Goal: Task Accomplishment & Management: Use online tool/utility

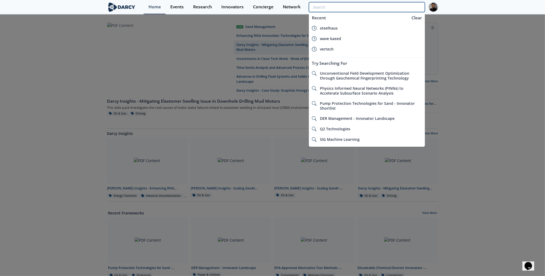
click at [411, 7] on input "search" at bounding box center [367, 7] width 116 height 10
click at [434, 7] on img at bounding box center [432, 6] width 9 height 9
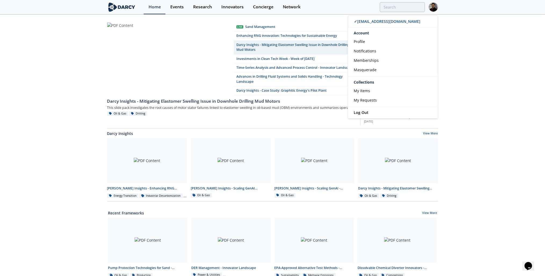
click at [369, 73] on link "Masquerade" at bounding box center [393, 69] width 90 height 9
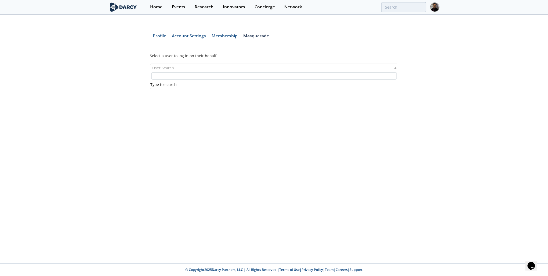
click at [166, 67] on span "User Search" at bounding box center [163, 68] width 22 height 8
type input "a"
type input "o"
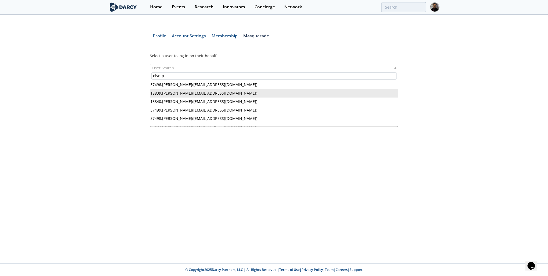
type input "olymp"
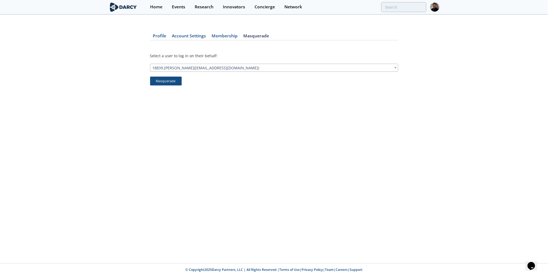
click at [170, 83] on button "Masquerade" at bounding box center [166, 81] width 32 height 9
